Goal: Task Accomplishment & Management: Manage account settings

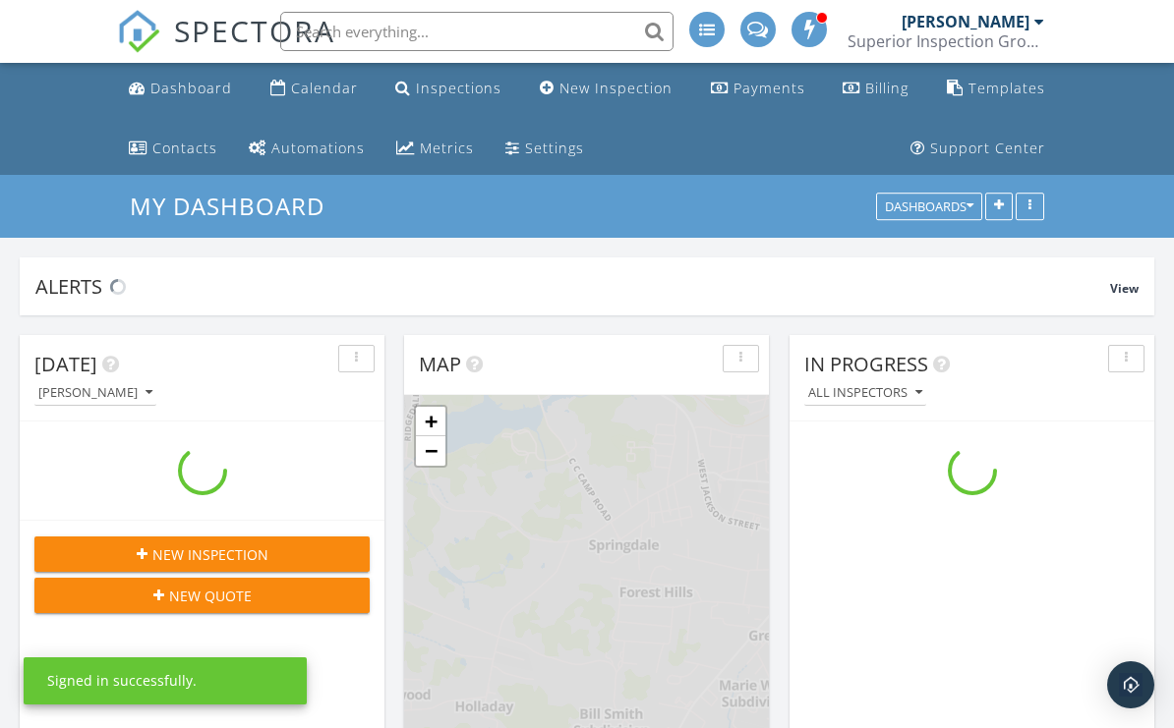
scroll to position [1790, 1175]
click at [347, 99] on link "Calendar" at bounding box center [313, 89] width 103 height 36
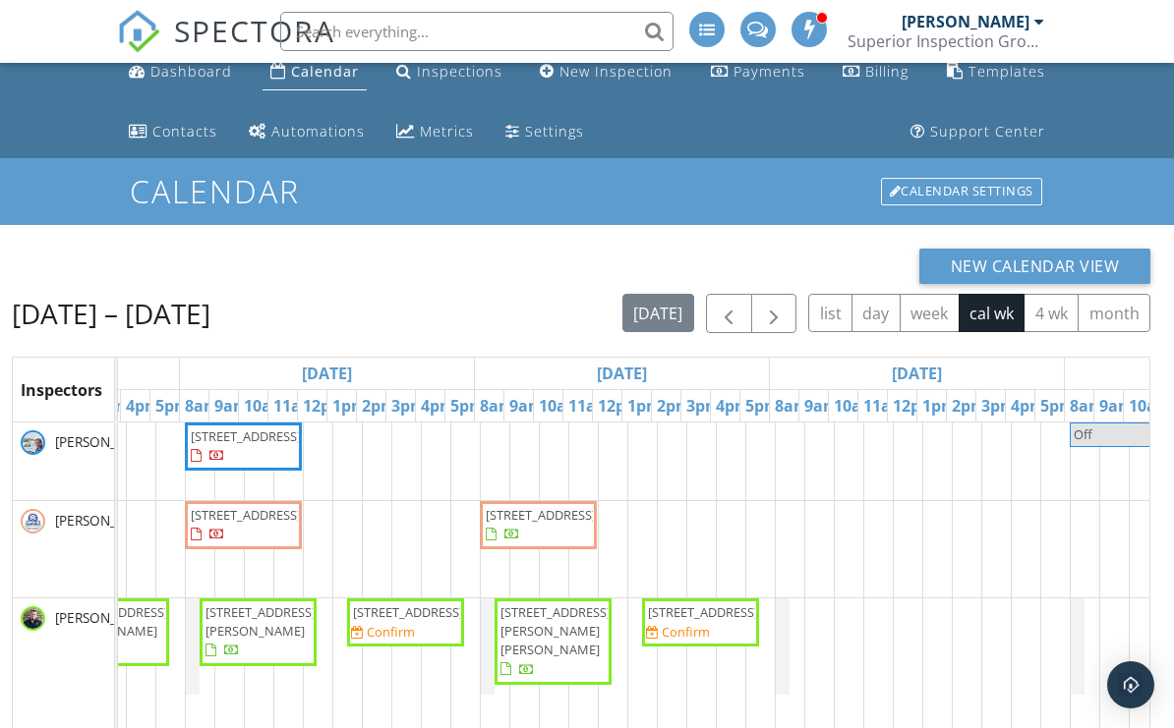
scroll to position [0, 604]
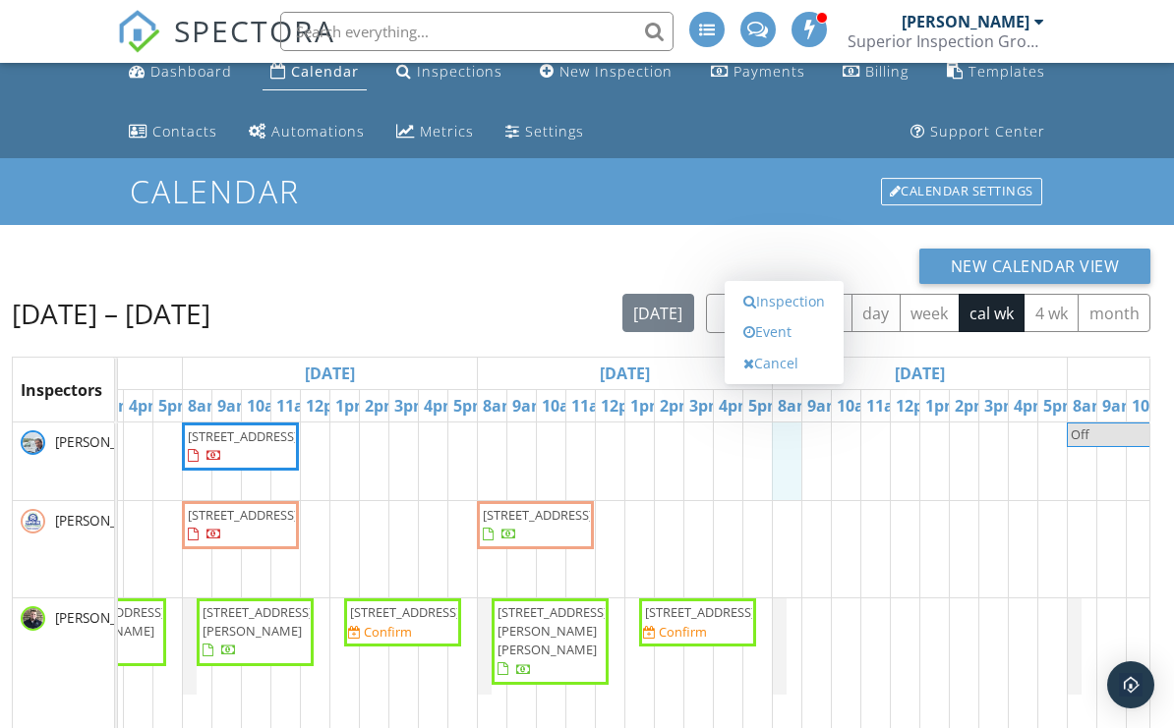
click at [814, 348] on link "Event" at bounding box center [783, 332] width 101 height 31
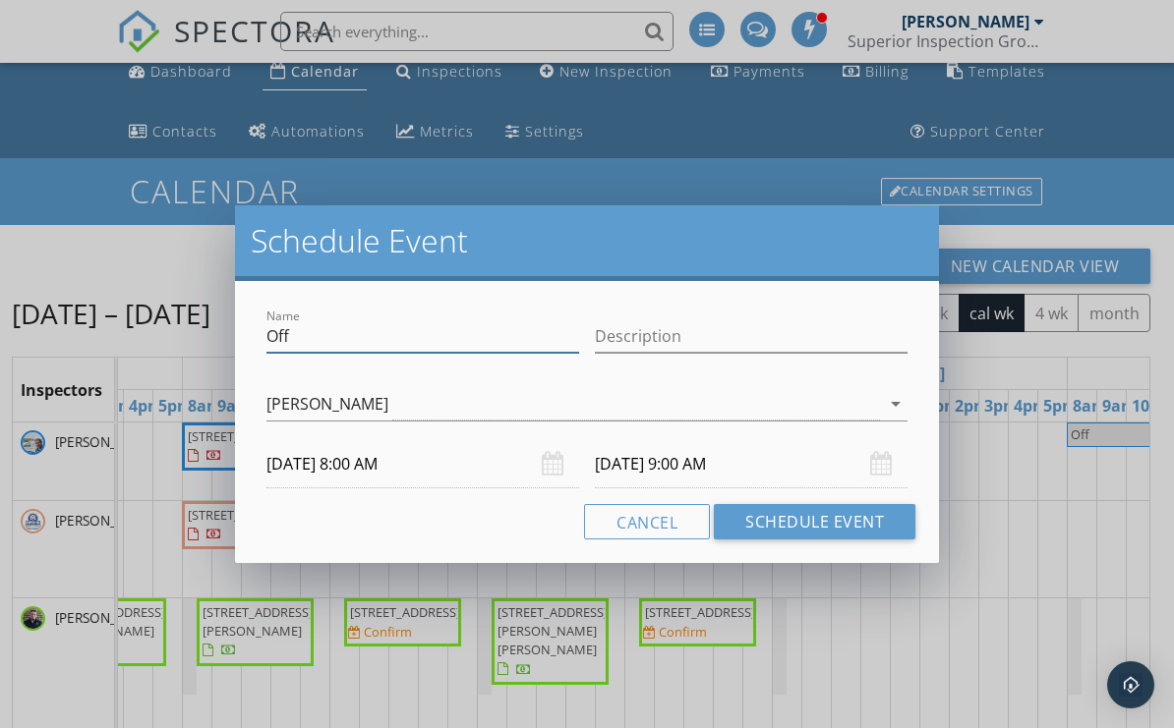
click at [390, 336] on input "Off" at bounding box center [422, 336] width 313 height 32
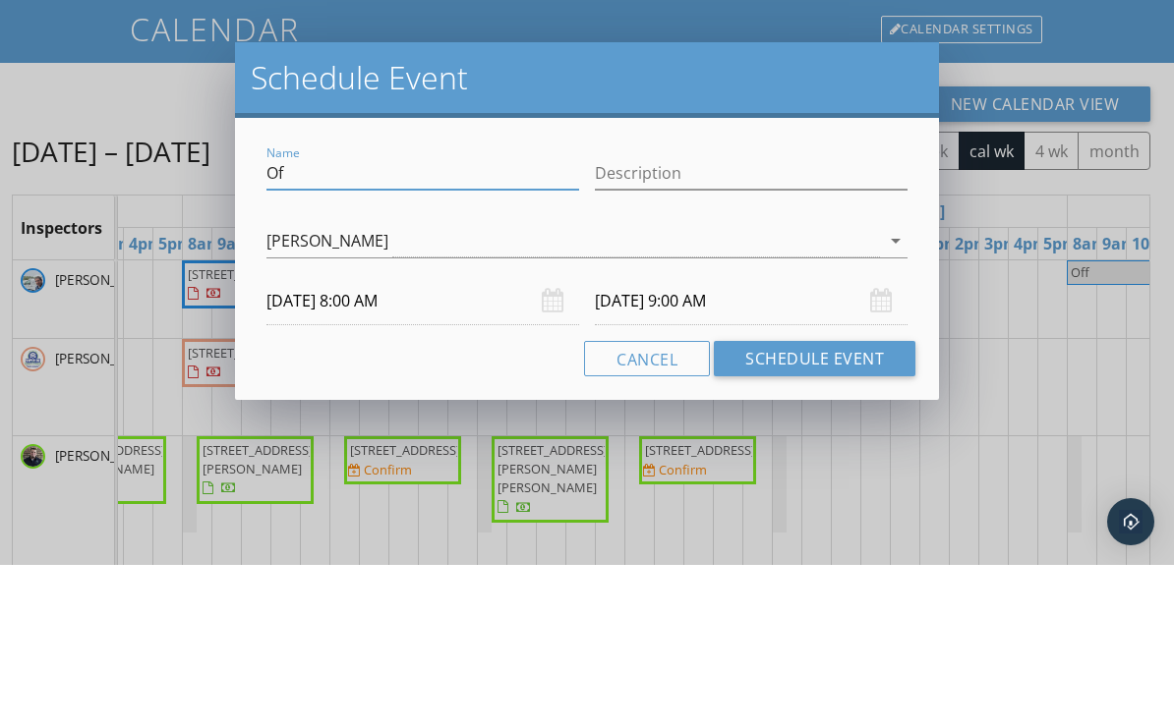
type input "O"
click at [769, 440] on input "[DATE] 9:00 AM" at bounding box center [751, 464] width 313 height 48
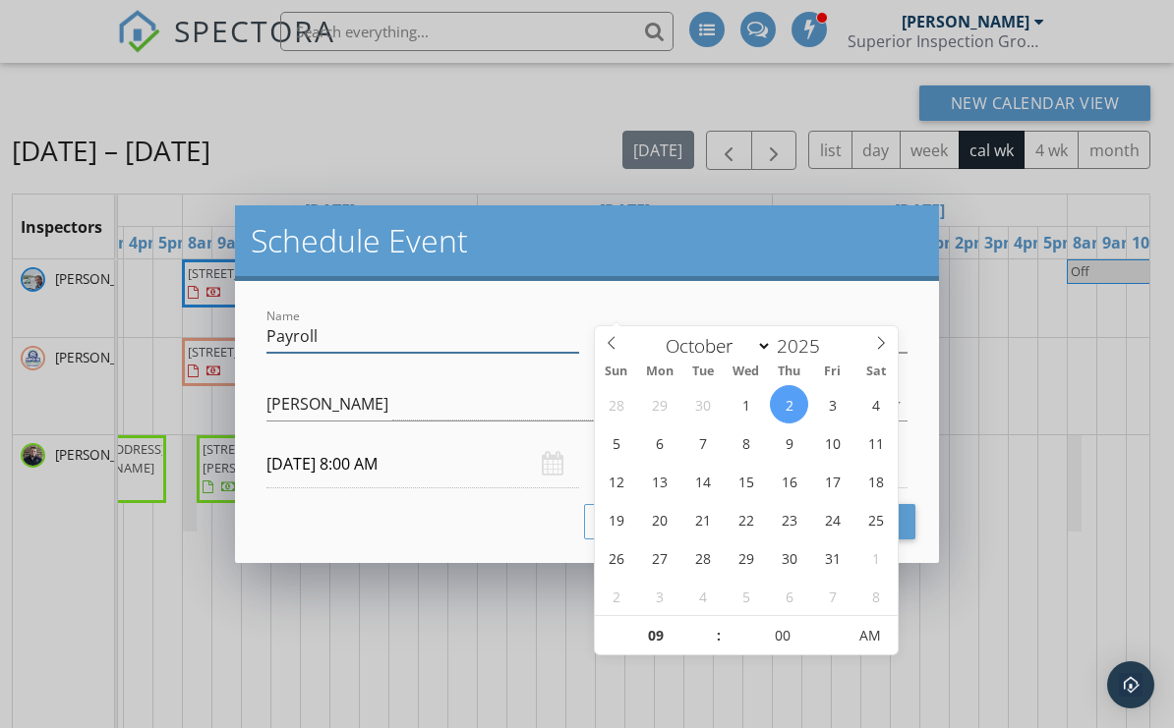
click at [499, 337] on input "Payroll" at bounding box center [422, 336] width 313 height 32
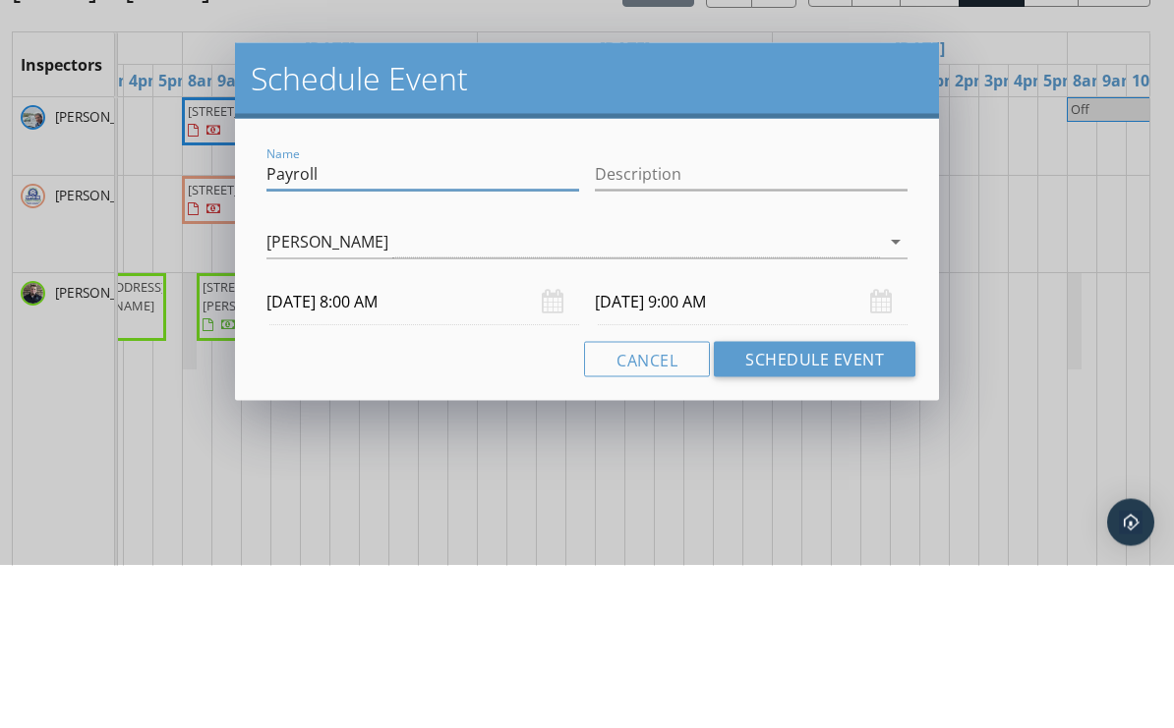
type input "Payroll"
click at [761, 315] on body "SPECTORA [PERSON_NAME] Superior Inspection Group Role: Inspector Change Role Da…" at bounding box center [587, 346] width 1174 height 1051
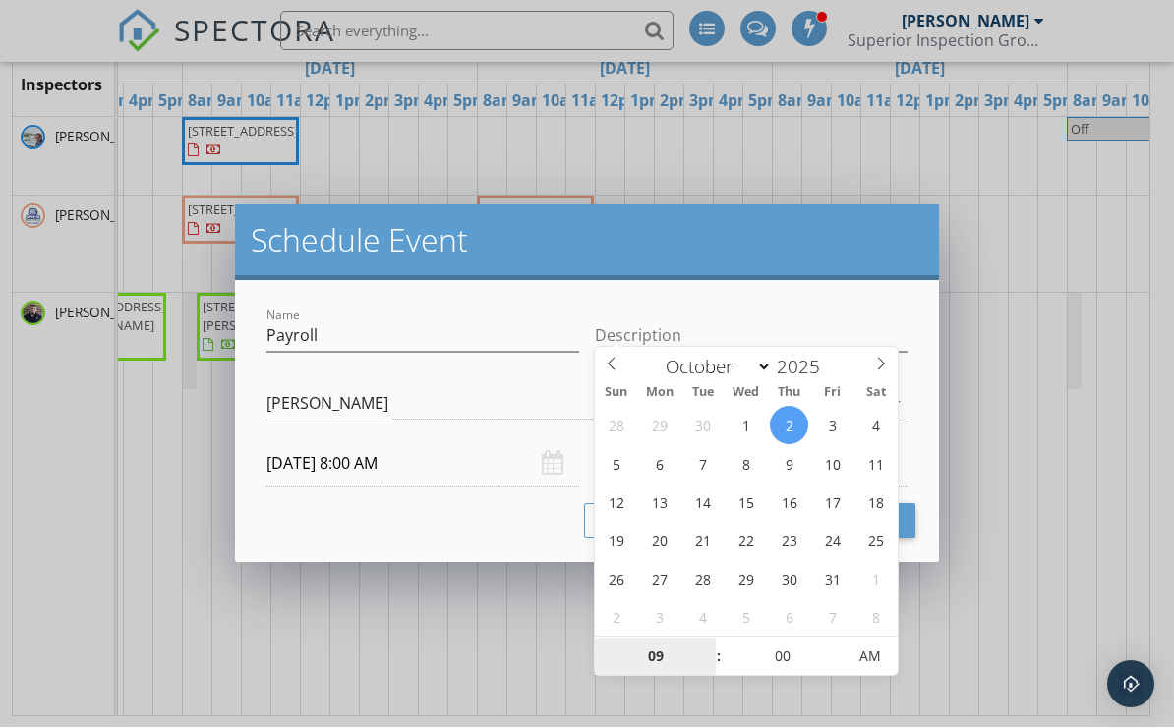
click at [671, 661] on input "09" at bounding box center [655, 658] width 121 height 39
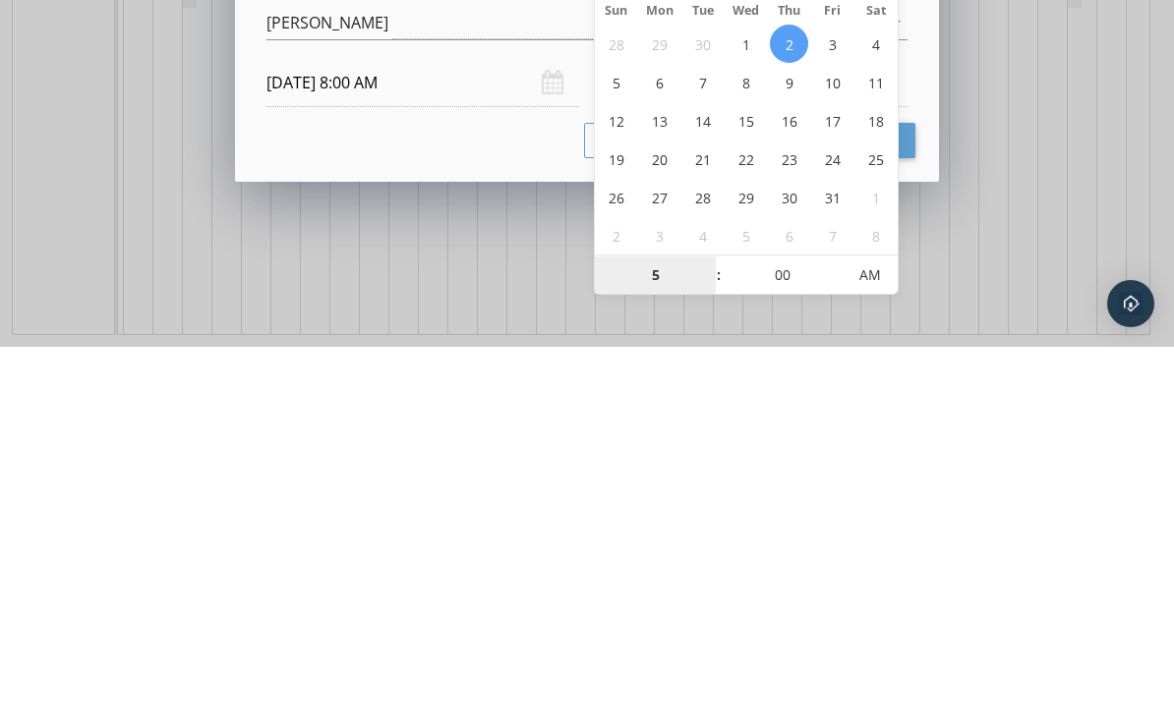
type input "05"
type input "[DATE] 5:00 PM"
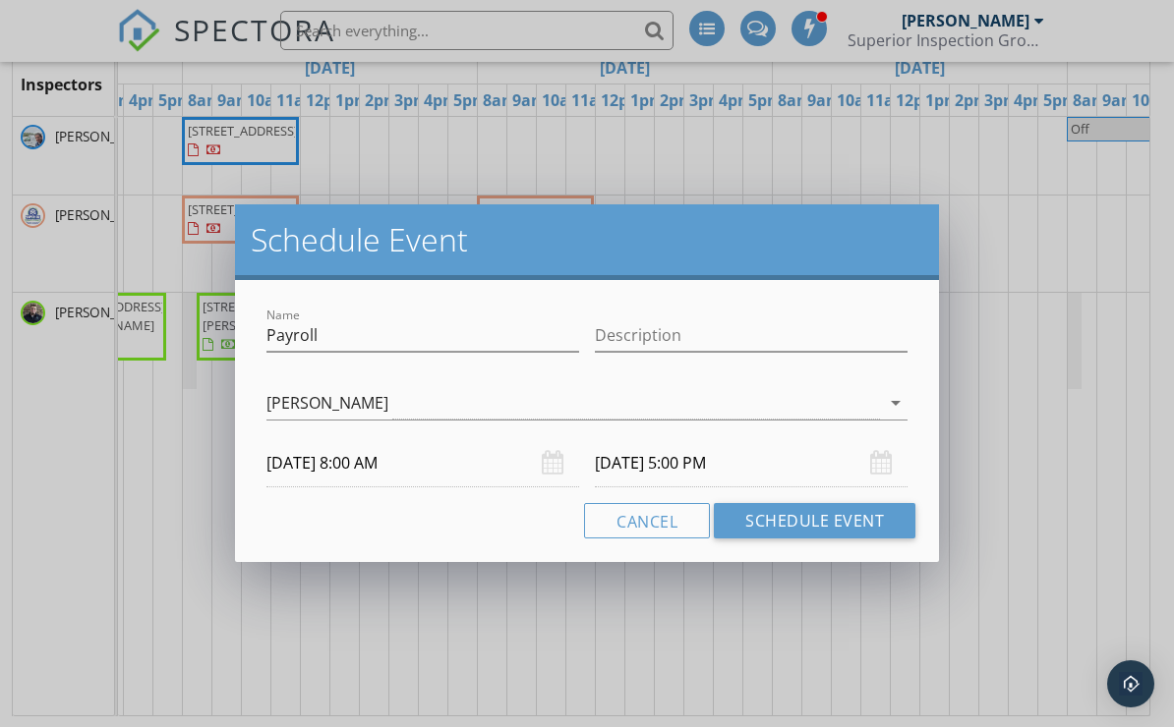
click at [884, 536] on button "Schedule Event" at bounding box center [815, 521] width 202 height 35
